Goal: Transaction & Acquisition: Purchase product/service

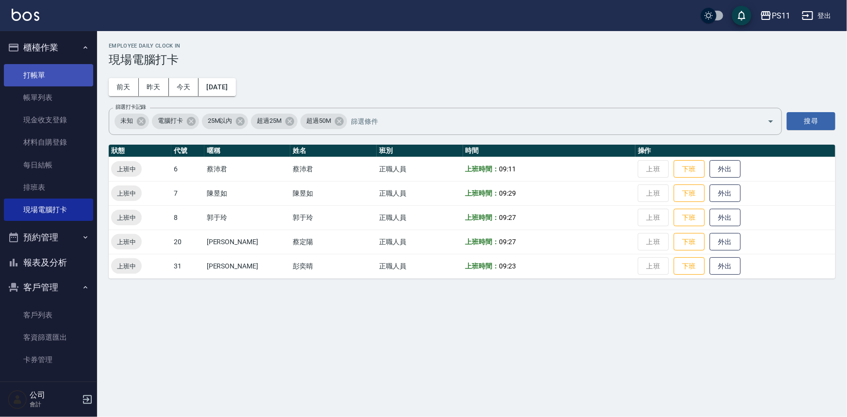
click at [58, 65] on link "打帳單" at bounding box center [48, 75] width 89 height 22
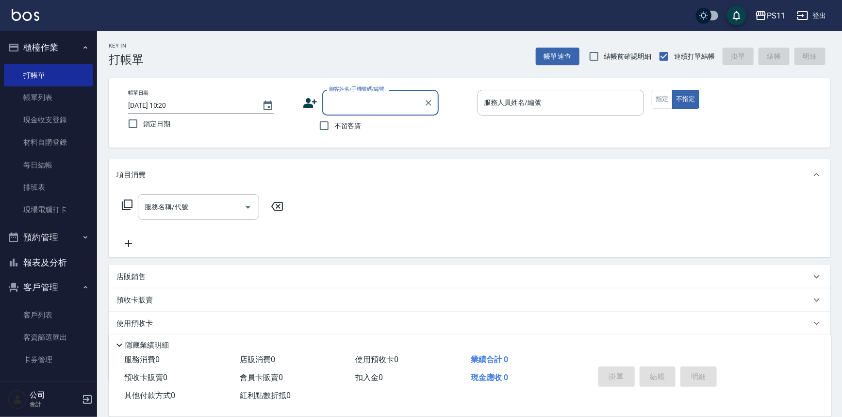
click at [352, 101] on input "顧客姓名/手機號碼/編號" at bounding box center [373, 102] width 93 height 17
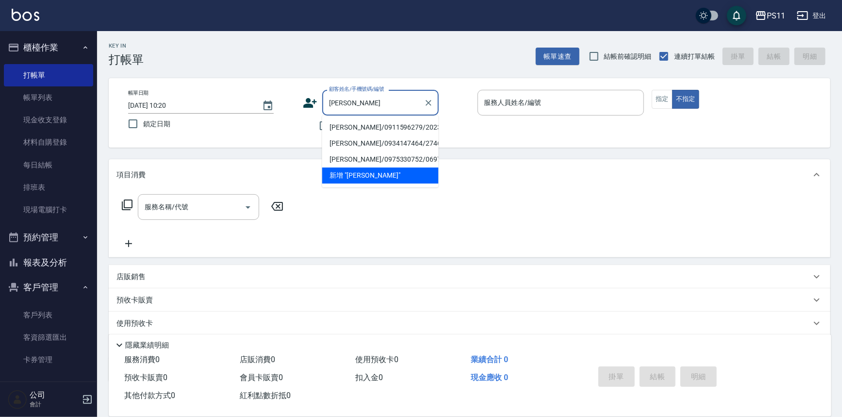
click at [355, 123] on li "[PERSON_NAME]/0911596279/2023" at bounding box center [380, 127] width 116 height 16
type input "[PERSON_NAME]/0911596279/2023"
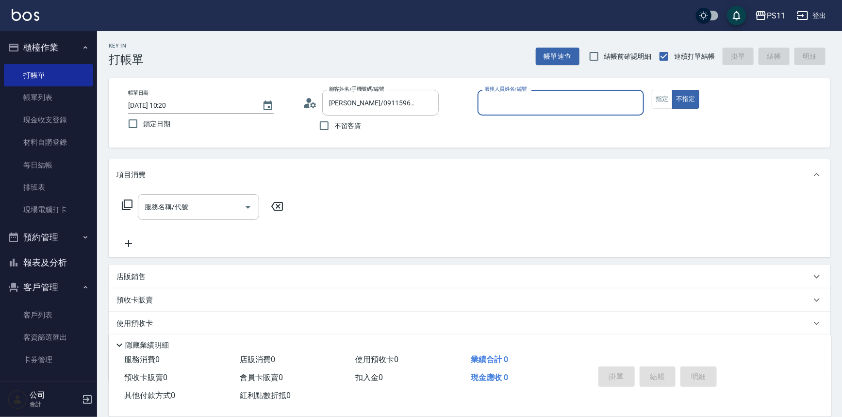
click at [543, 101] on input "服務人員姓名/編號" at bounding box center [561, 102] width 158 height 17
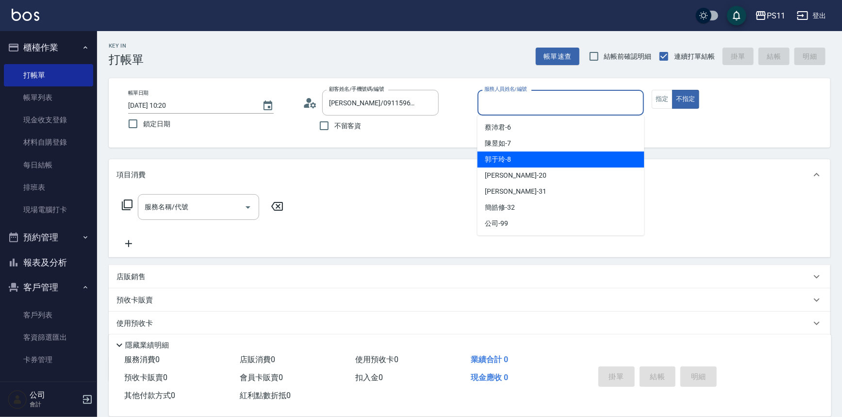
click at [535, 160] on div "郭于玲 -8" at bounding box center [560, 159] width 167 height 16
type input "郭于玲-8"
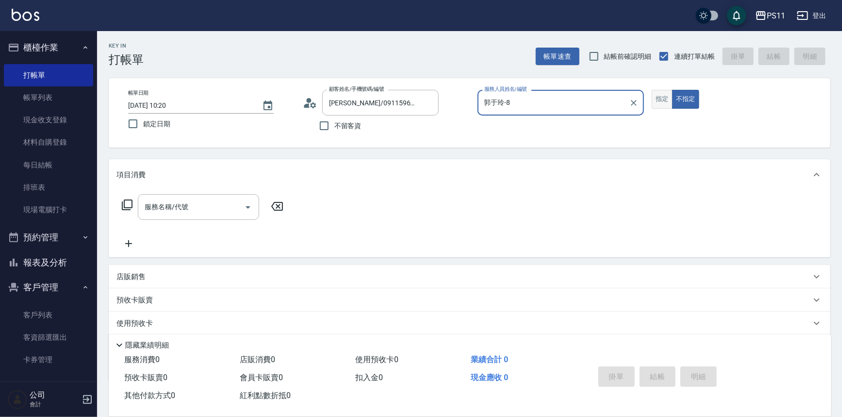
click at [662, 102] on button "指定" at bounding box center [662, 99] width 21 height 19
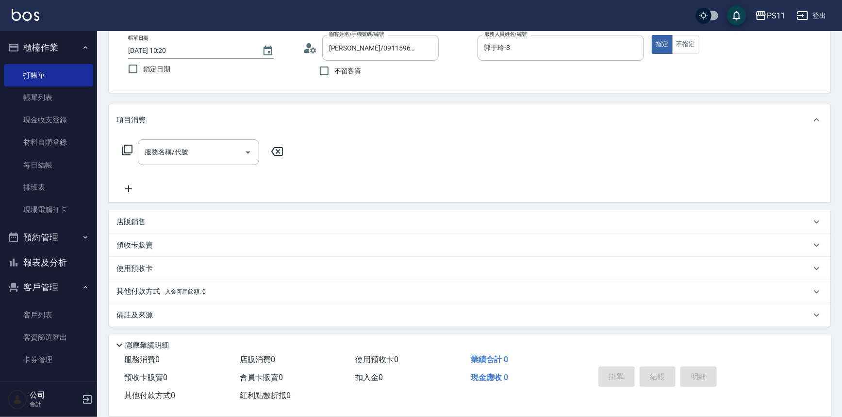
scroll to position [55, 0]
click at [146, 222] on div "店販銷售" at bounding box center [463, 221] width 694 height 10
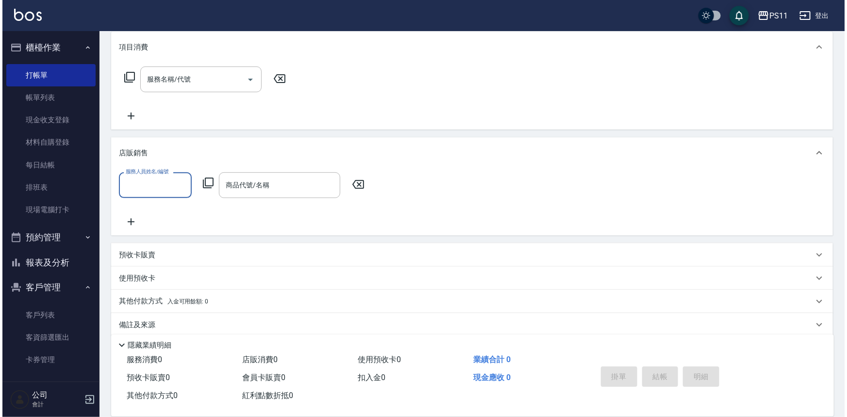
scroll to position [129, 0]
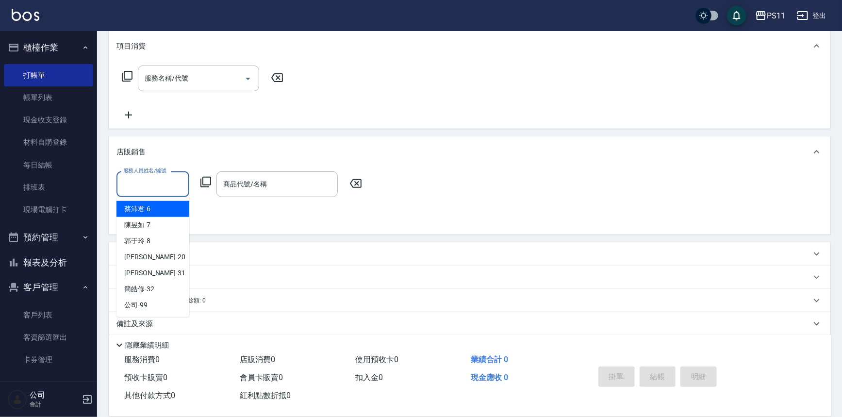
click at [165, 176] on input "服務人員姓名/編號" at bounding box center [153, 184] width 64 height 17
click at [170, 242] on div "郭于玲 -8" at bounding box center [152, 241] width 73 height 16
type input "郭于玲-8"
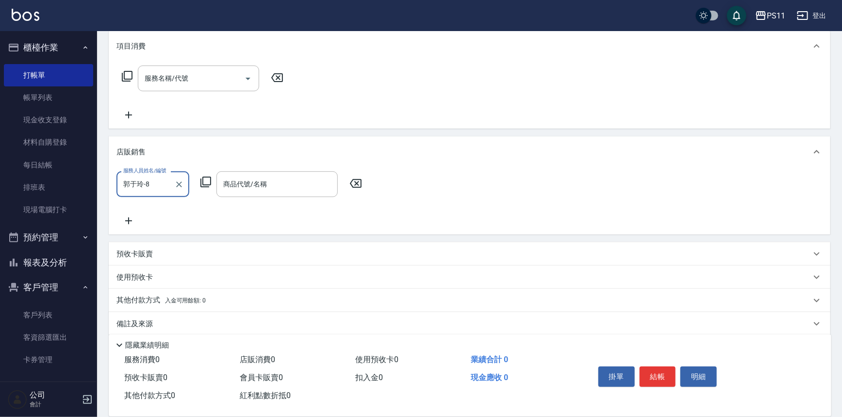
click at [204, 184] on icon at bounding box center [205, 182] width 11 height 11
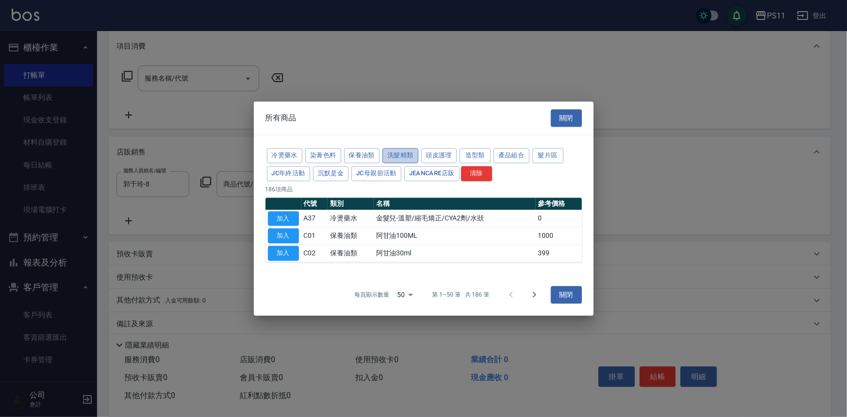
click at [405, 157] on button "洗髮精類" at bounding box center [400, 155] width 36 height 15
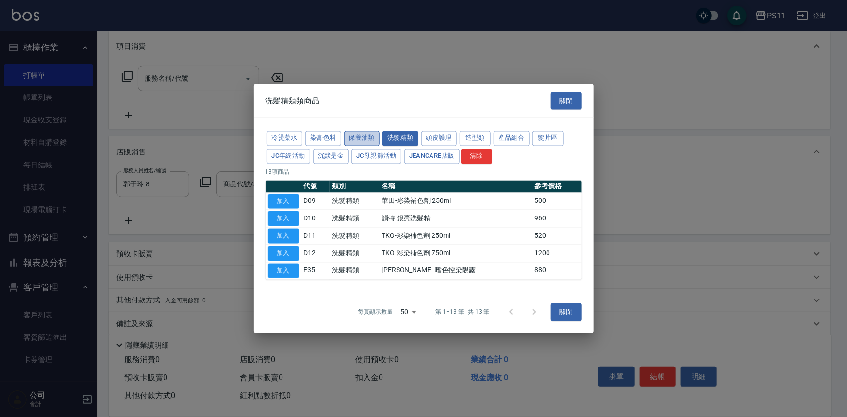
click at [359, 138] on button "保養油類" at bounding box center [362, 138] width 36 height 15
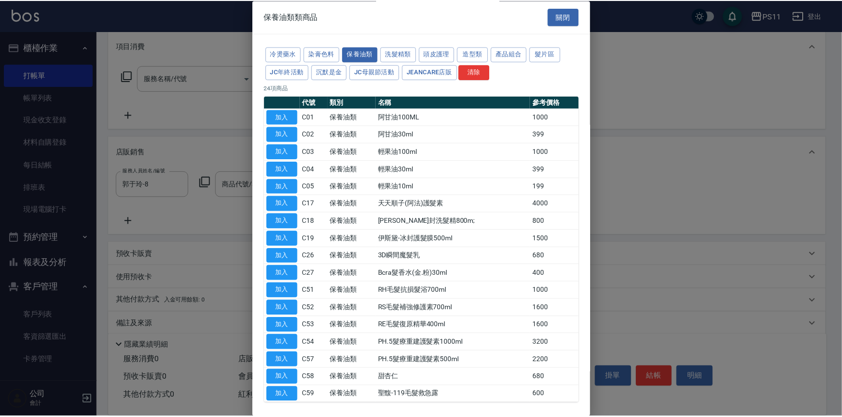
scroll to position [38, 0]
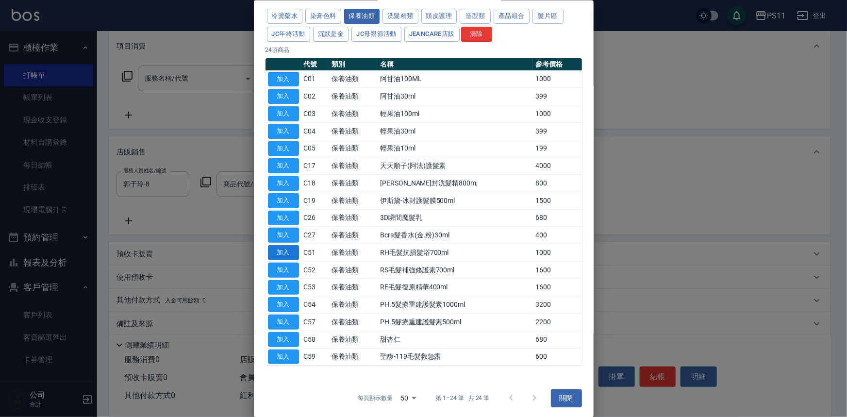
click at [289, 256] on button "加入" at bounding box center [283, 252] width 31 height 15
type input "RH毛髮抗損髮浴700ml"
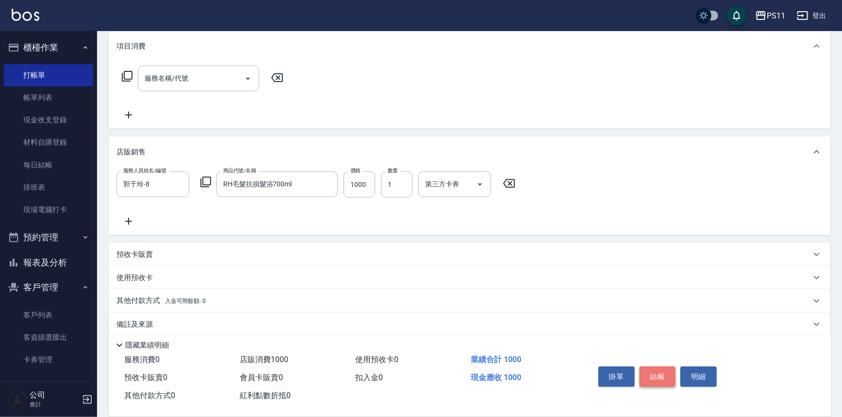
click at [654, 374] on button "結帳" at bounding box center [657, 376] width 36 height 20
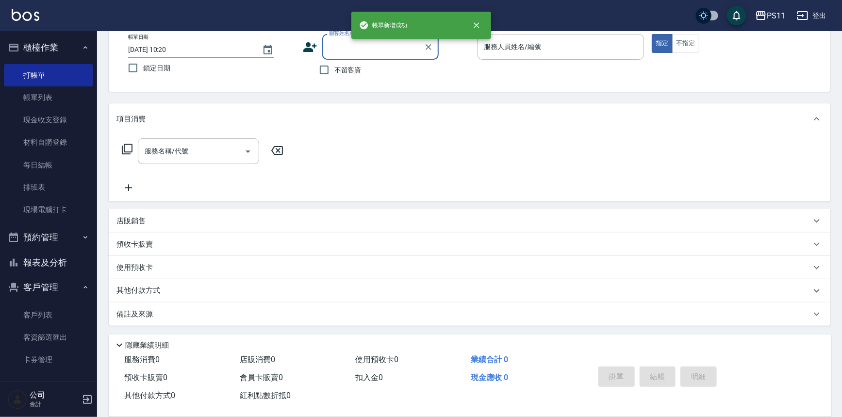
scroll to position [0, 0]
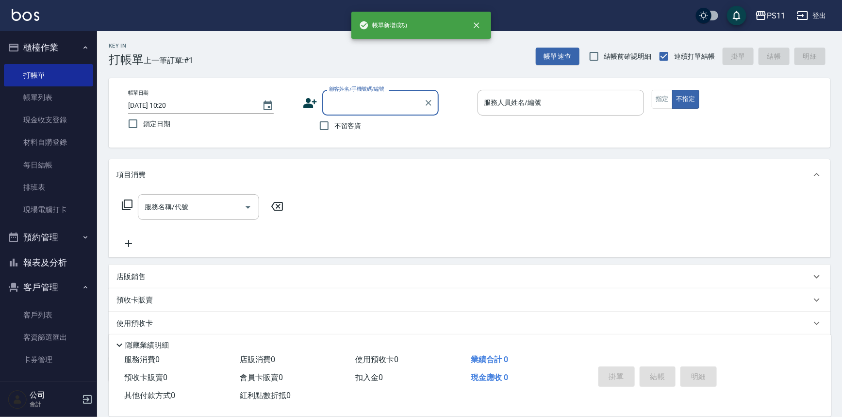
click at [64, 259] on button "報表及分析" at bounding box center [48, 262] width 89 height 25
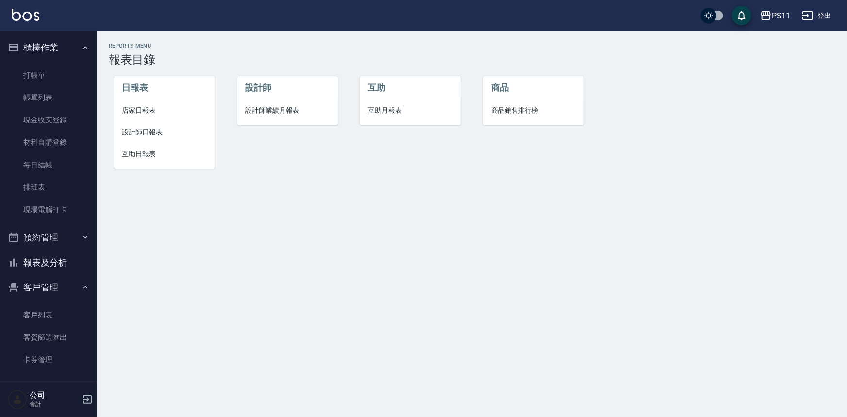
click at [150, 153] on span "互助日報表" at bounding box center [164, 154] width 85 height 10
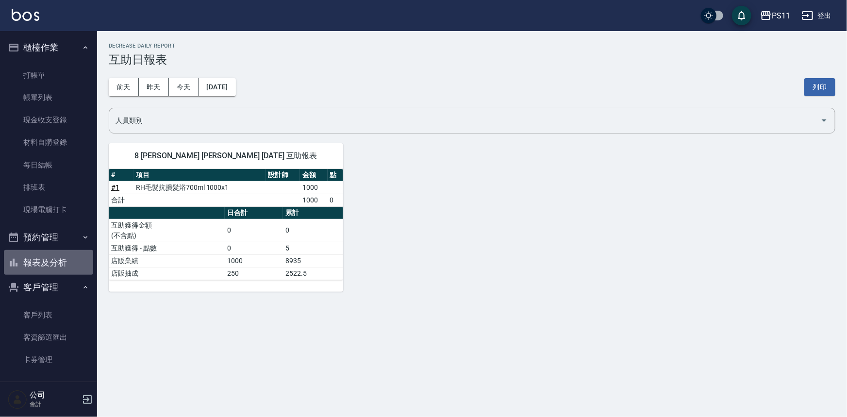
click at [64, 266] on button "報表及分析" at bounding box center [48, 262] width 89 height 25
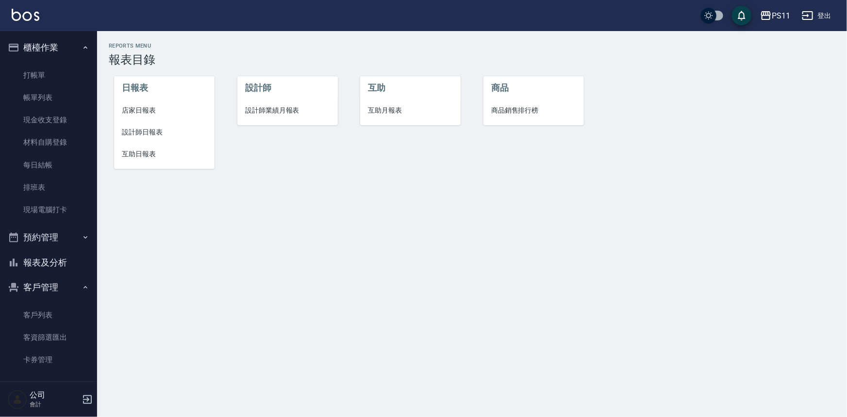
click at [153, 162] on li "互助日報表" at bounding box center [164, 154] width 100 height 22
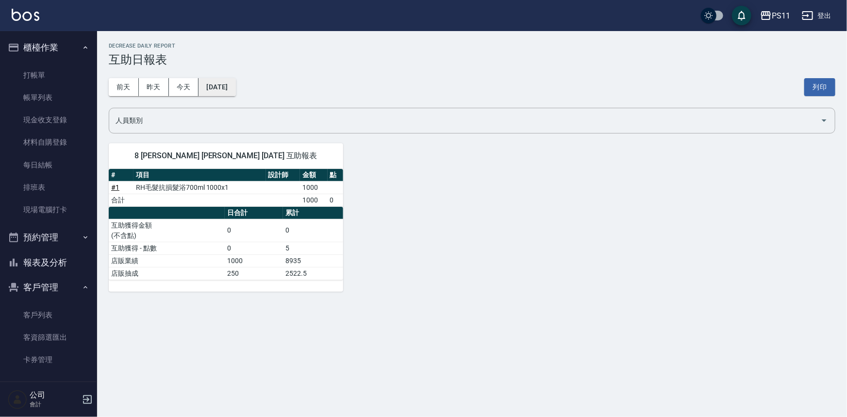
click at [228, 92] on button "[DATE]" at bounding box center [216, 87] width 37 height 18
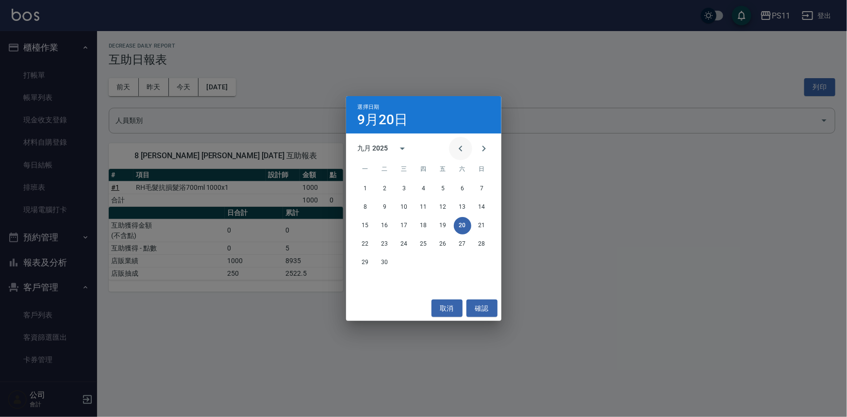
click at [460, 150] on icon "Previous month" at bounding box center [461, 149] width 12 height 12
click at [472, 260] on div "25 26 27 28 29 30 31" at bounding box center [423, 262] width 155 height 17
click at [477, 265] on button "31" at bounding box center [481, 262] width 17 height 17
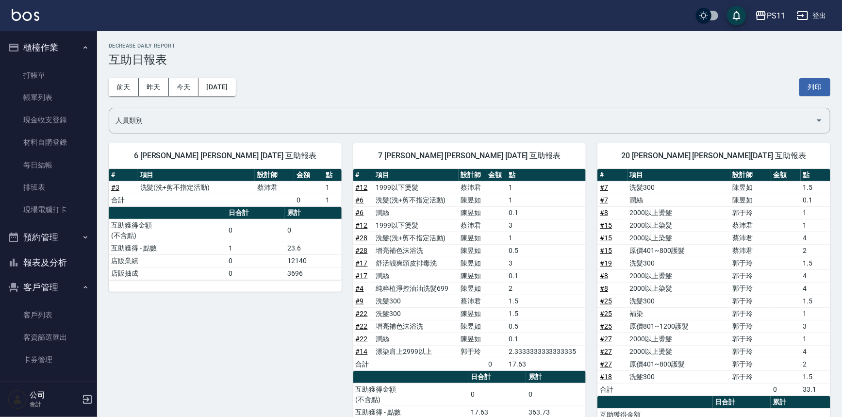
click at [696, 291] on td "2000以上染髮" at bounding box center [678, 288] width 103 height 13
